Goal: Task Accomplishment & Management: Manage account settings

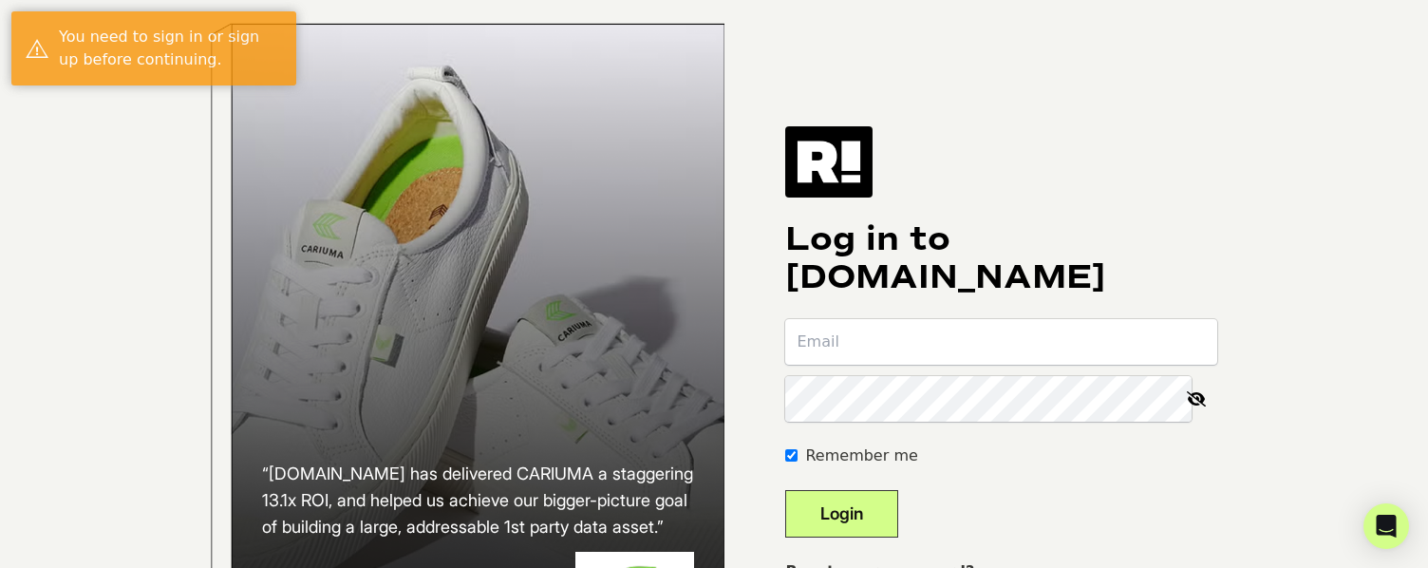
type input "john@tennantproducts.com"
click at [893, 514] on button "Login" at bounding box center [841, 513] width 113 height 47
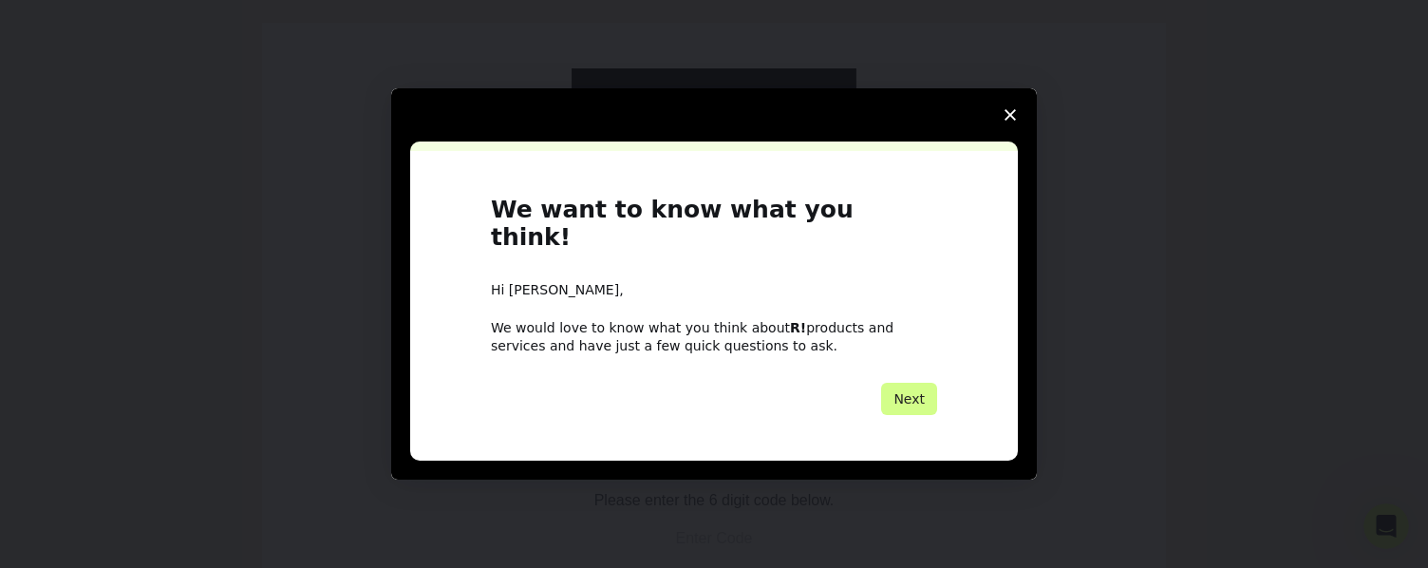
click at [1008, 121] on icon "Close survey" at bounding box center [1010, 114] width 11 height 11
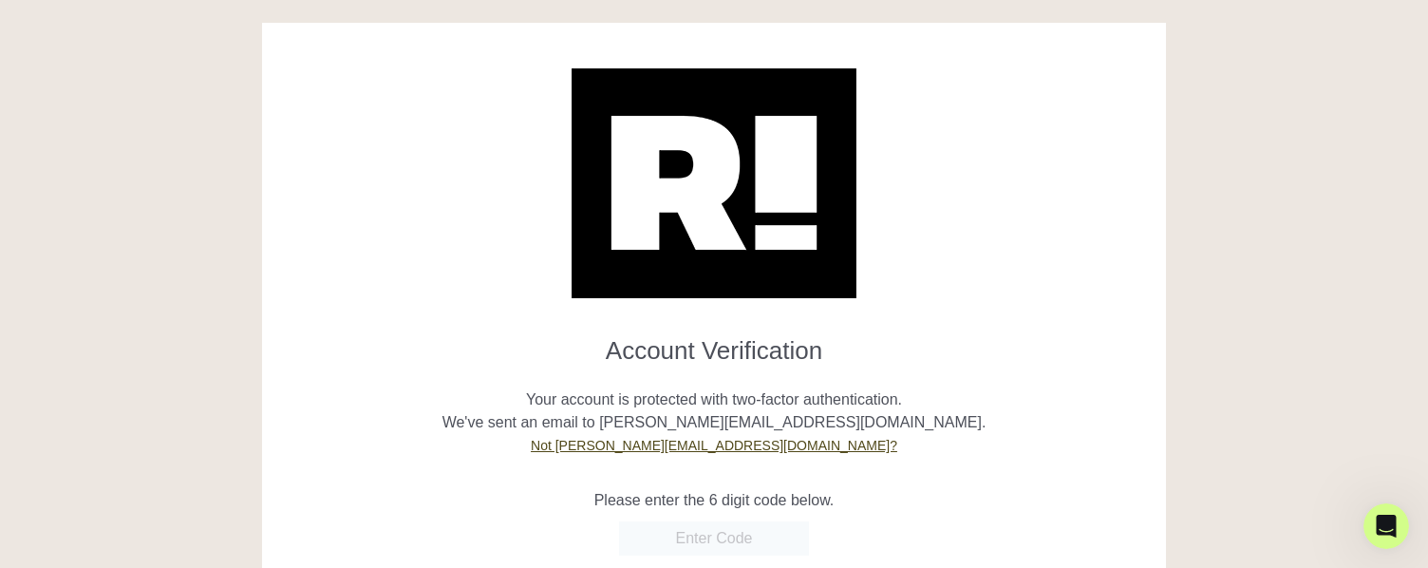
click at [694, 535] on input "text" at bounding box center [714, 538] width 190 height 34
paste input "572290"
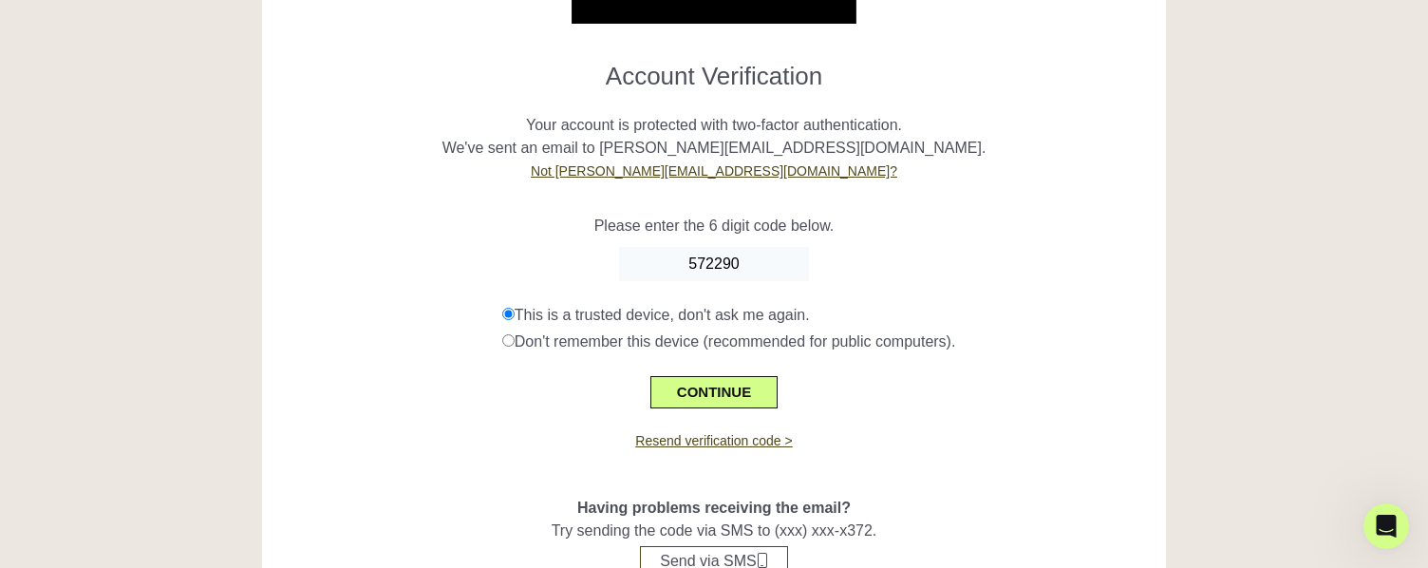
scroll to position [355, 0]
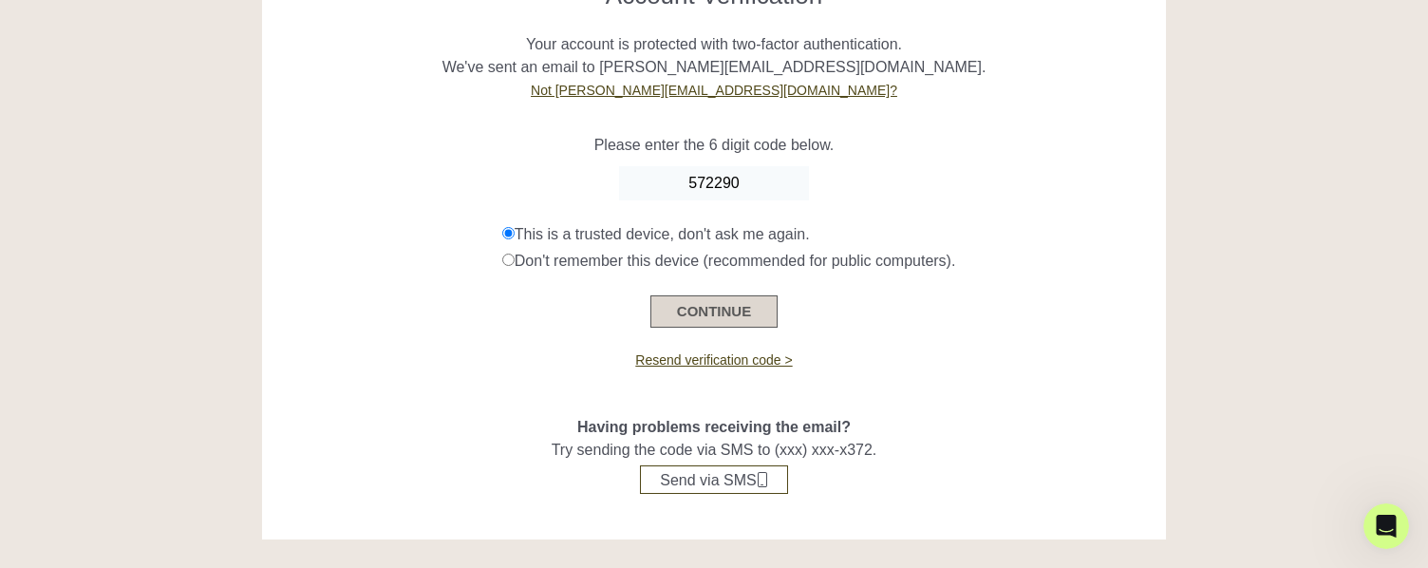
type input "572290"
click at [703, 311] on button "CONTINUE" at bounding box center [713, 311] width 127 height 32
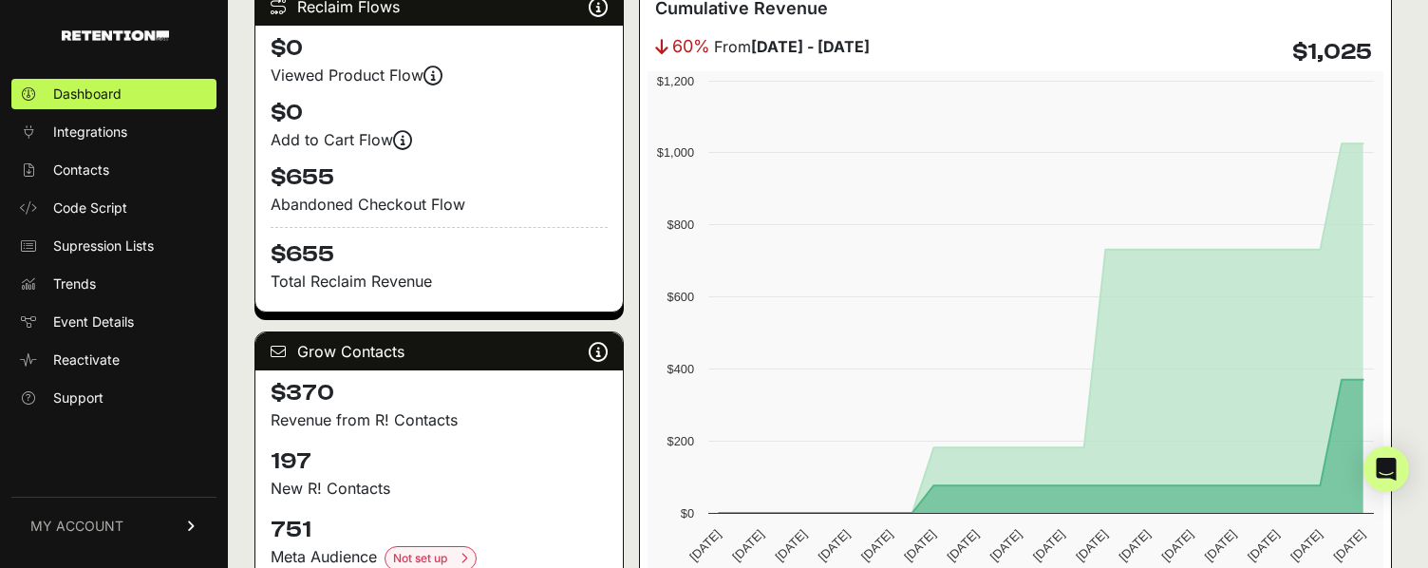
scroll to position [315, 0]
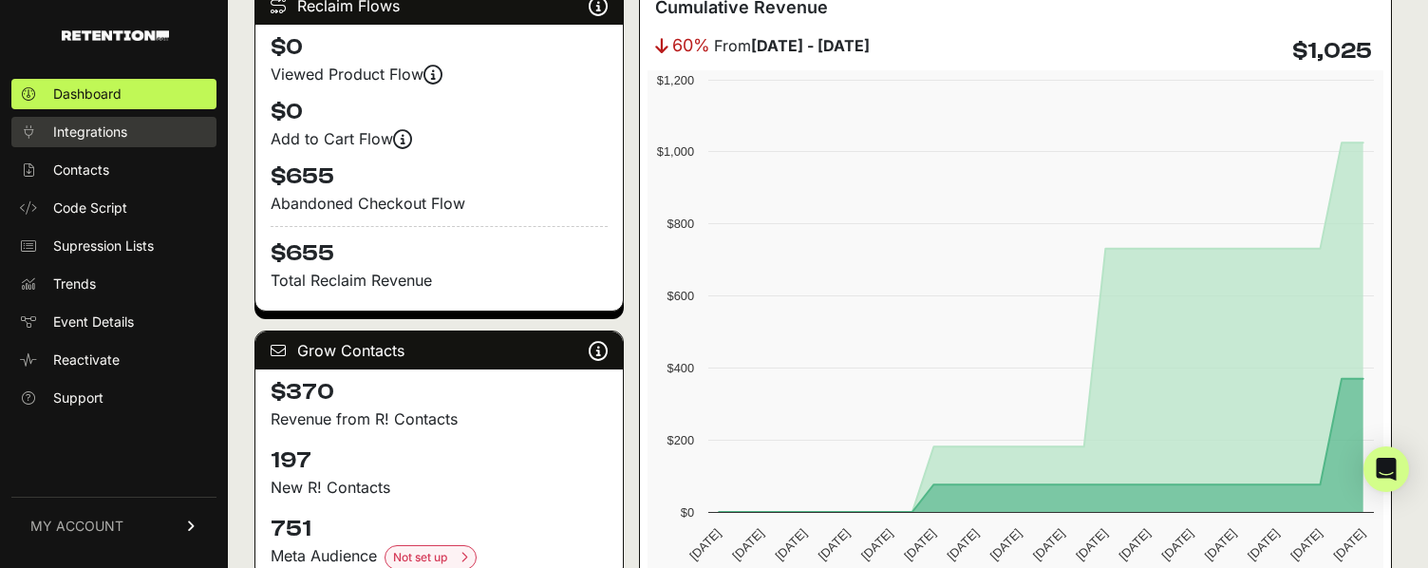
click at [103, 135] on span "Integrations" at bounding box center [90, 131] width 74 height 19
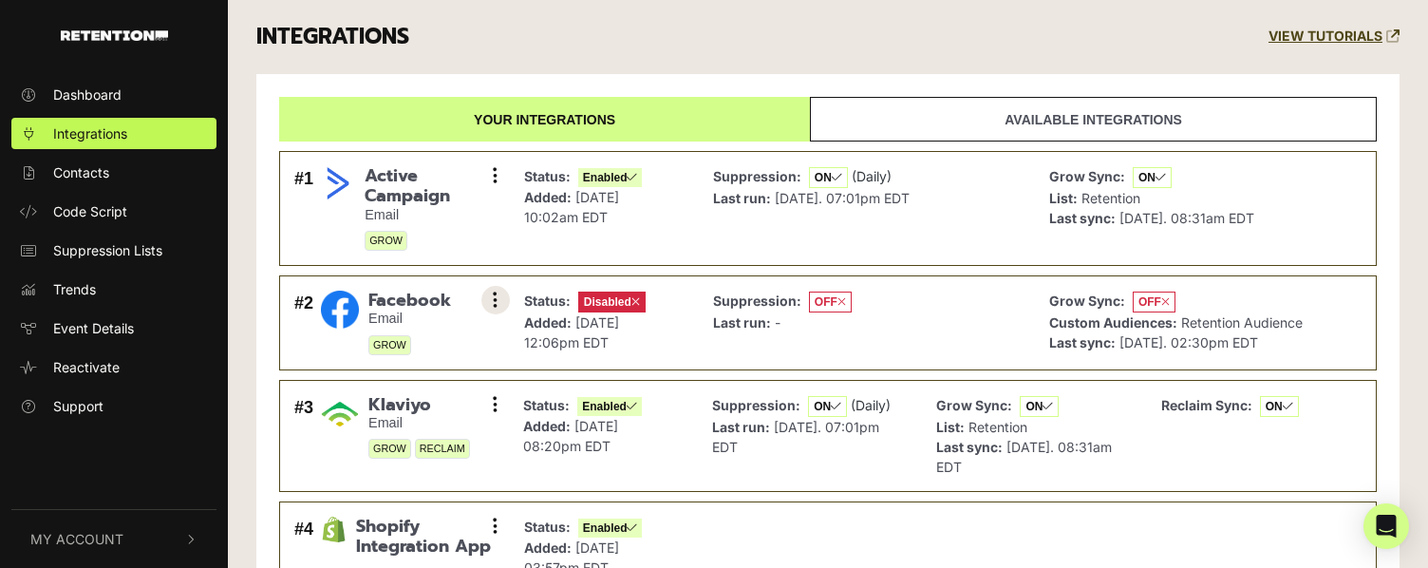
click at [496, 299] on icon at bounding box center [495, 300] width 5 height 19
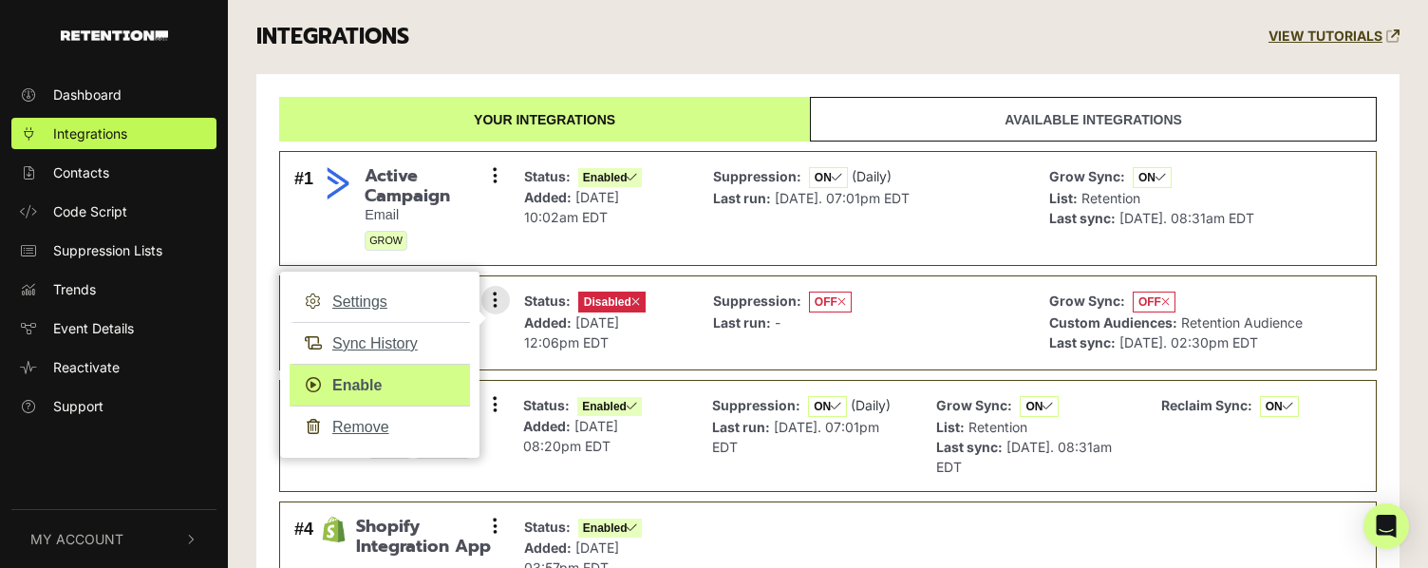
click at [371, 377] on link "Enable" at bounding box center [380, 385] width 180 height 43
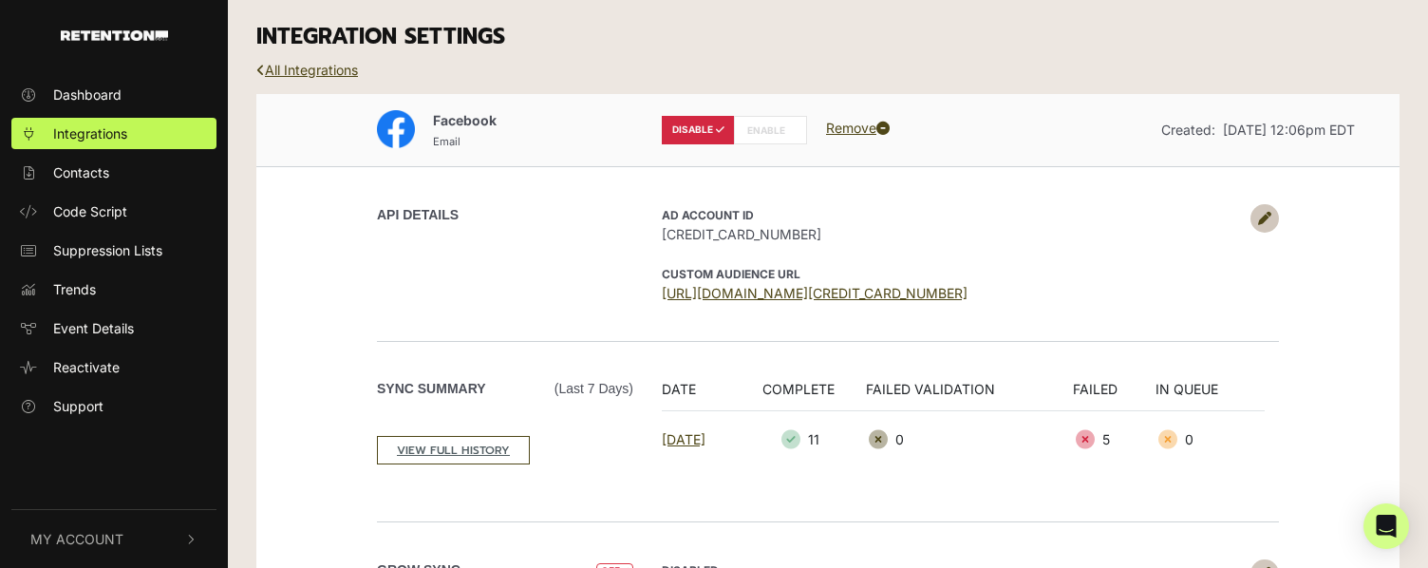
click at [779, 134] on label "ENABLE" at bounding box center [770, 130] width 73 height 28
click at [1270, 220] on link at bounding box center [1265, 218] width 28 height 28
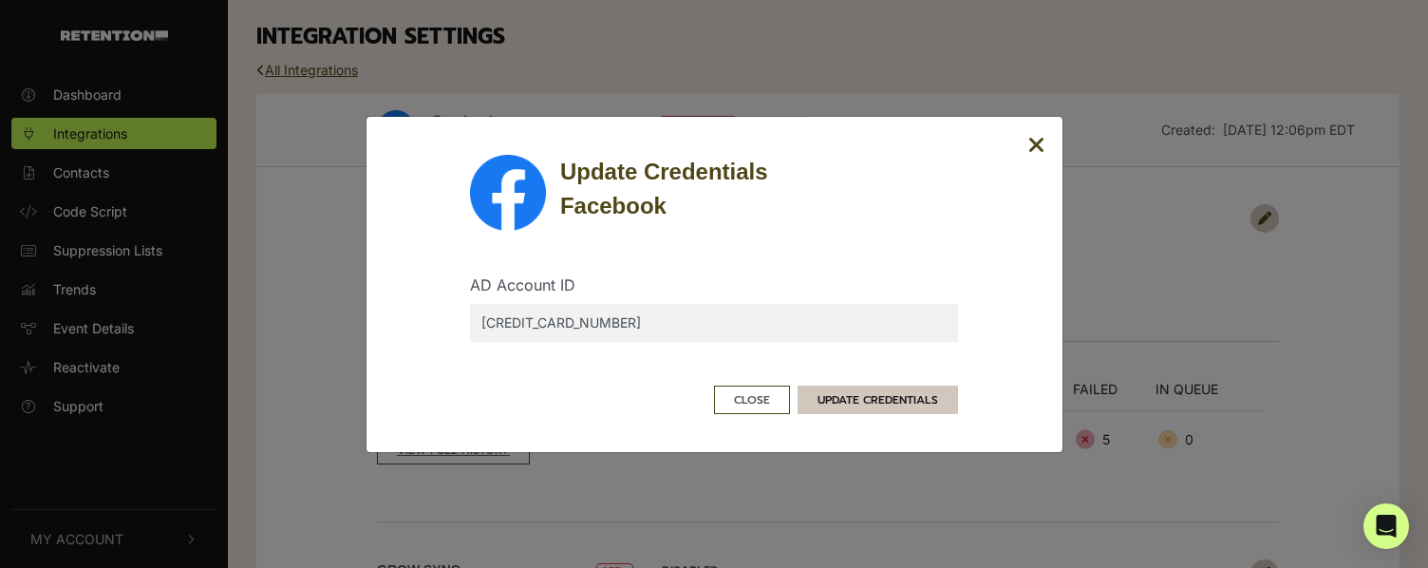
click at [906, 396] on button "UPDATE CREDENTIALS" at bounding box center [878, 400] width 160 height 28
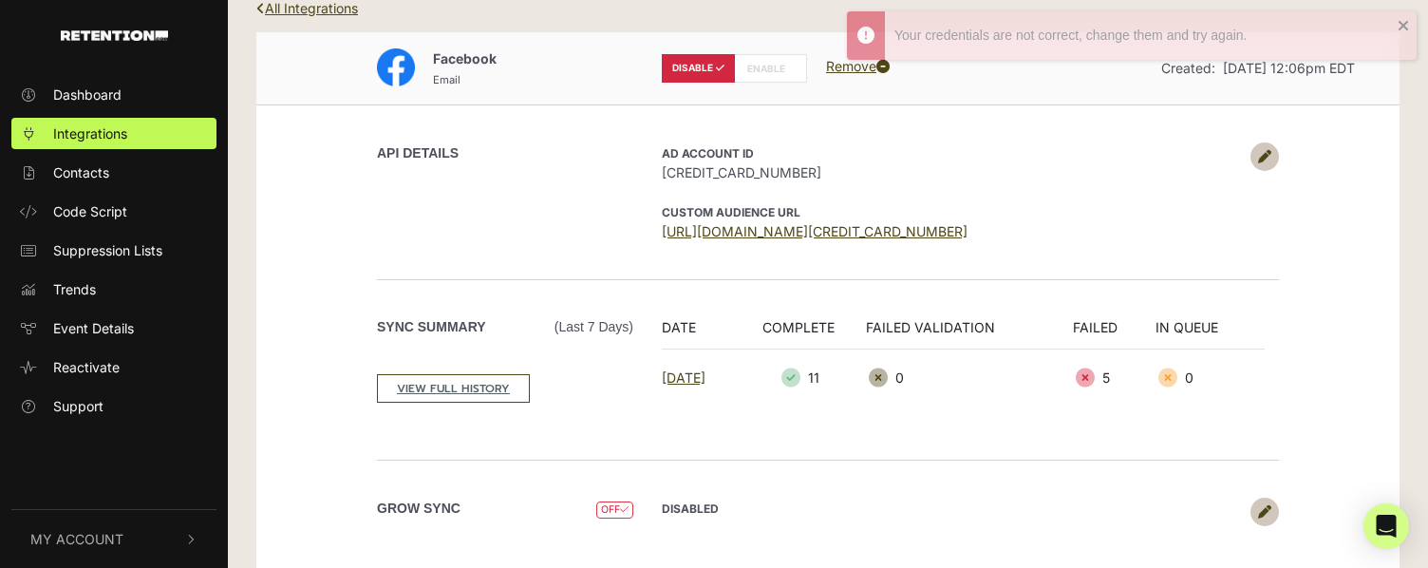
scroll to position [99, 0]
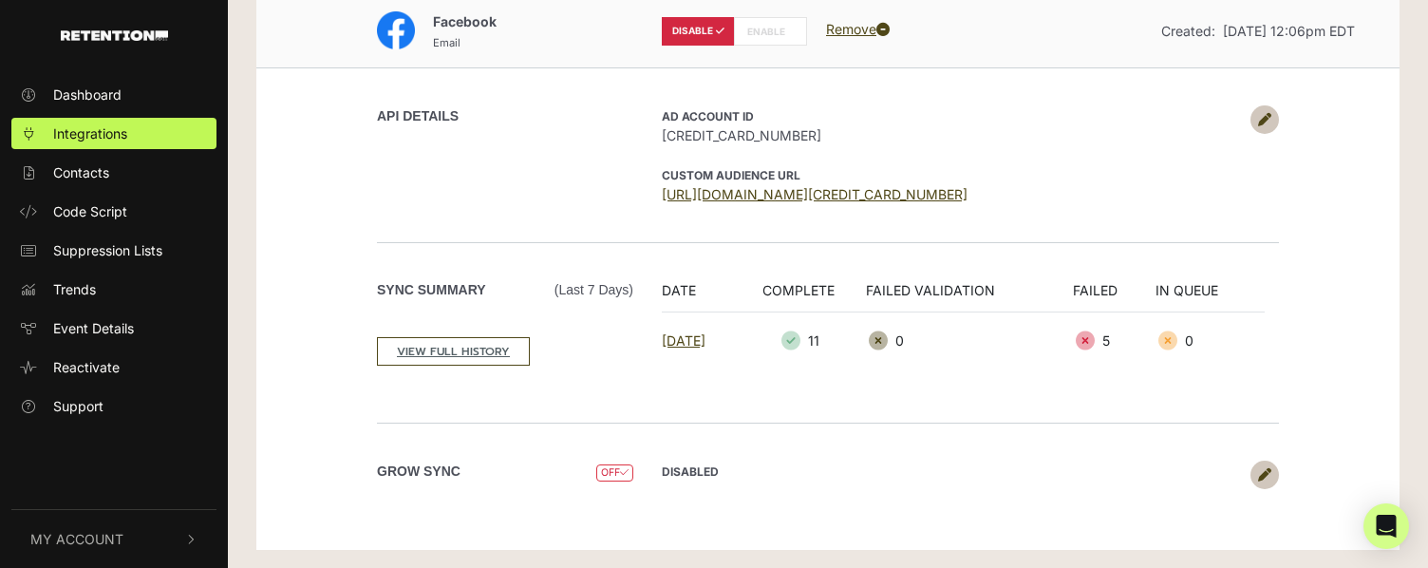
click at [762, 31] on label "ENABLE" at bounding box center [770, 31] width 73 height 28
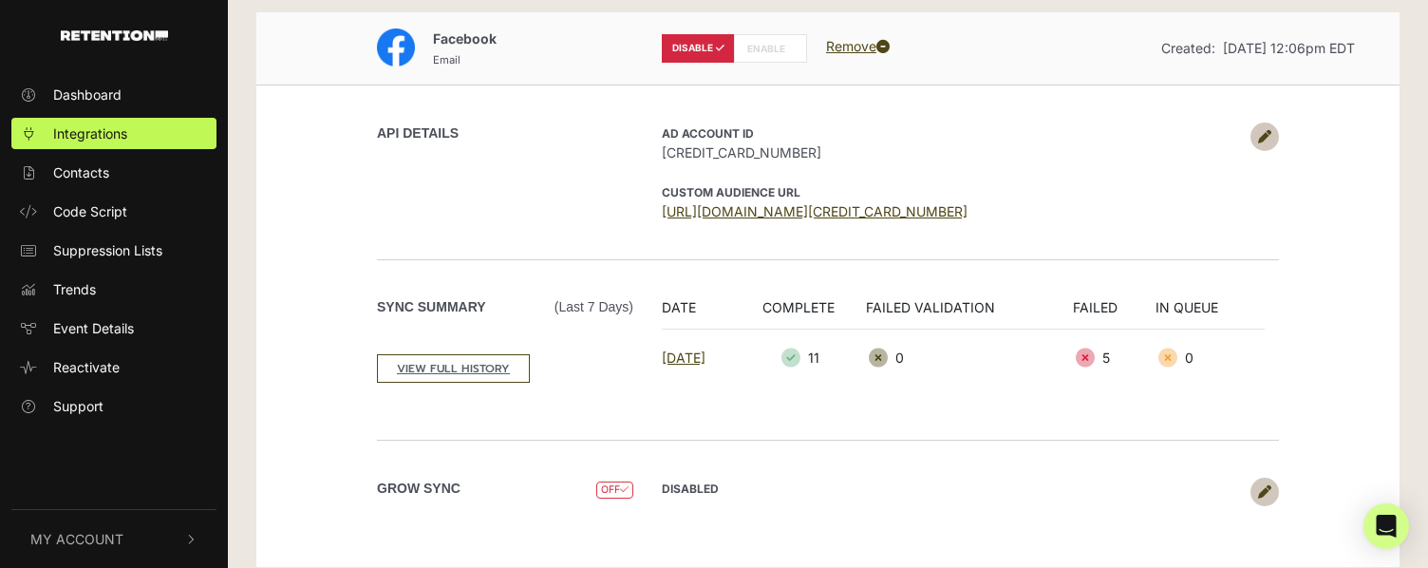
radio input "false"
radio input "true"
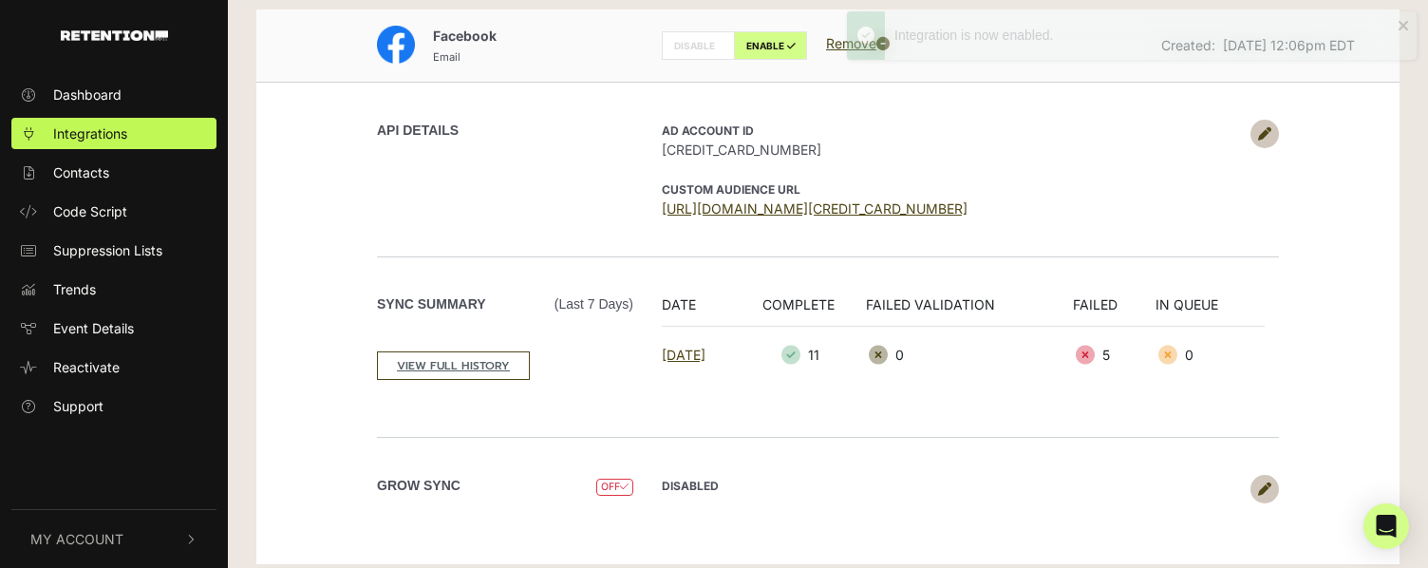
scroll to position [99, 0]
